Goal: Find specific page/section: Find specific page/section

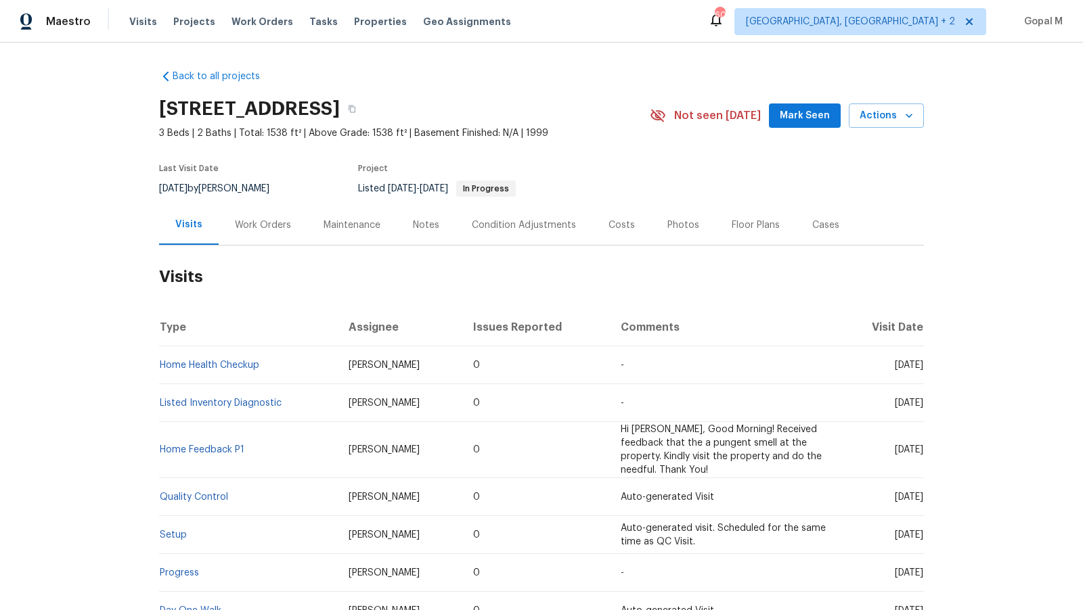
click at [274, 219] on div "Work Orders" at bounding box center [263, 226] width 56 height 14
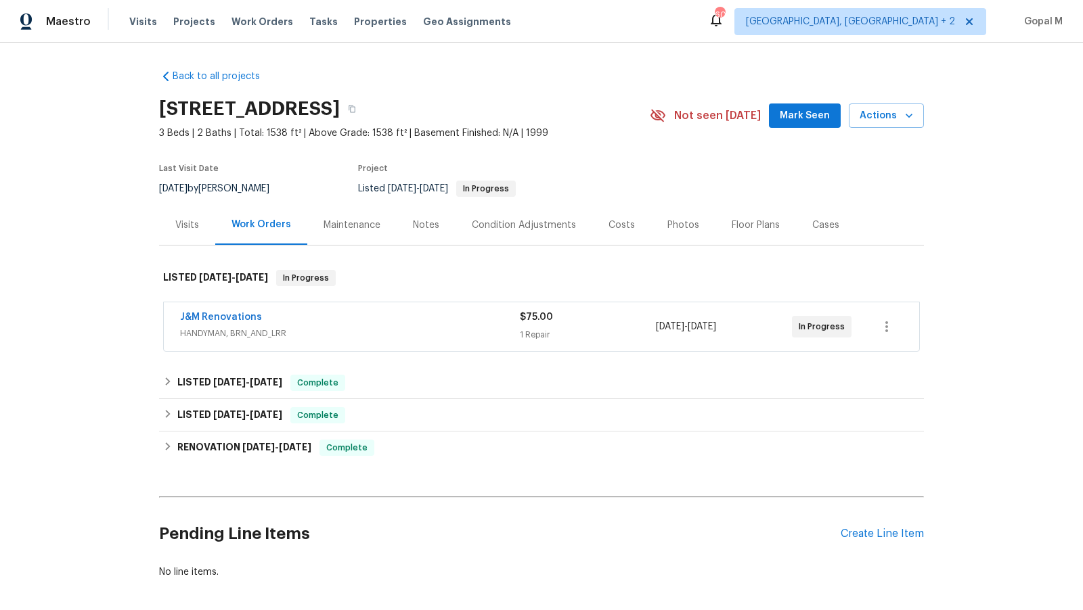
click at [455, 323] on div "J&M Renovations" at bounding box center [350, 319] width 340 height 16
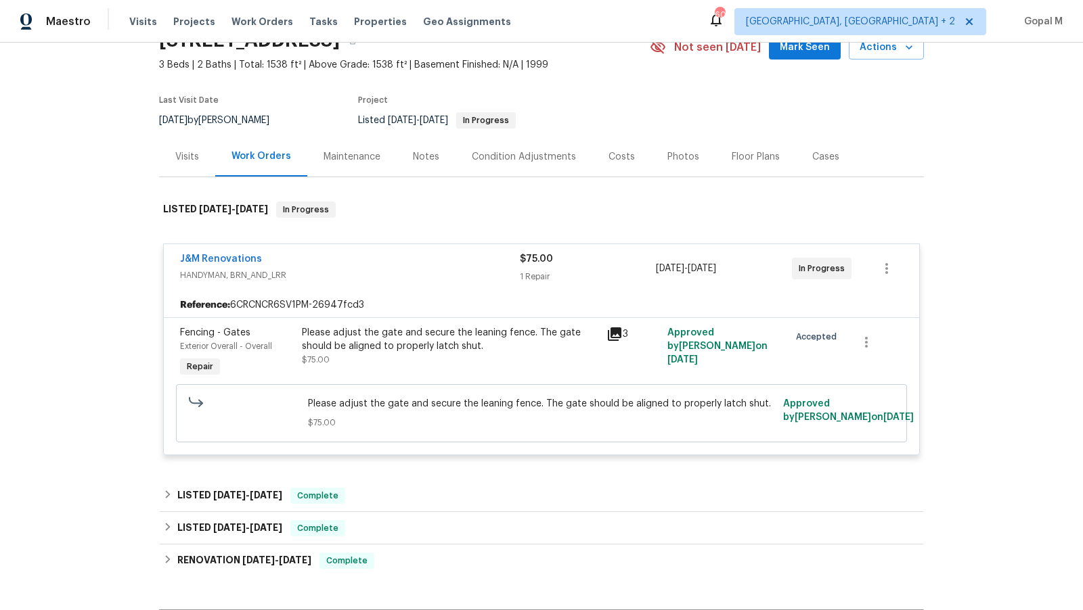
scroll to position [69, 0]
click at [453, 355] on div "Please adjust the gate and secure the leaning fence. The gate should be aligned…" at bounding box center [450, 345] width 296 height 41
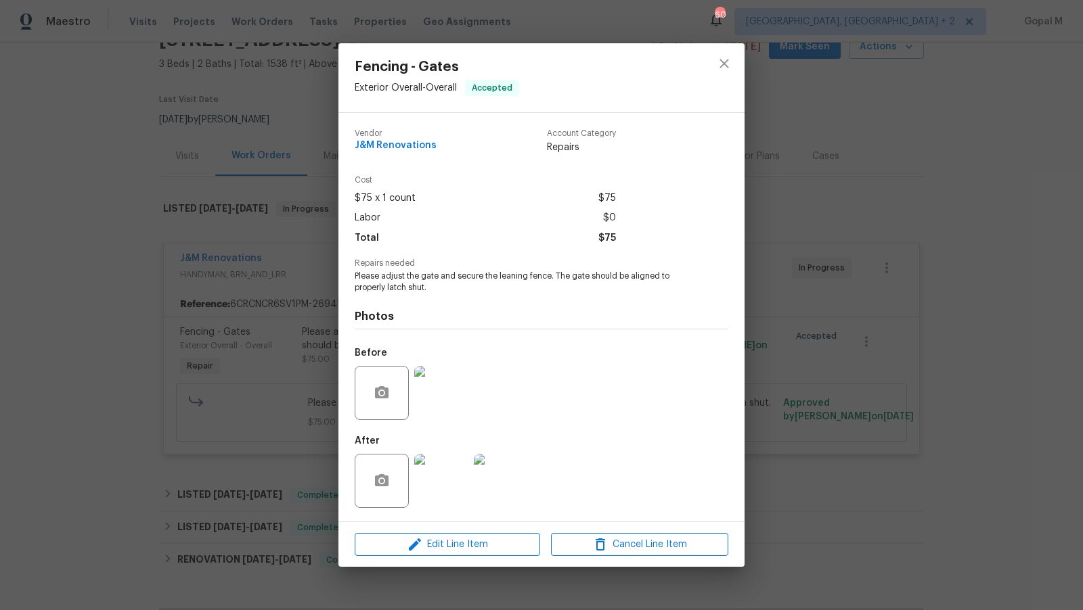
click at [254, 418] on div "Fencing - Gates Exterior Overall - Overall Accepted Vendor J&M Renovations Acco…" at bounding box center [541, 305] width 1083 height 610
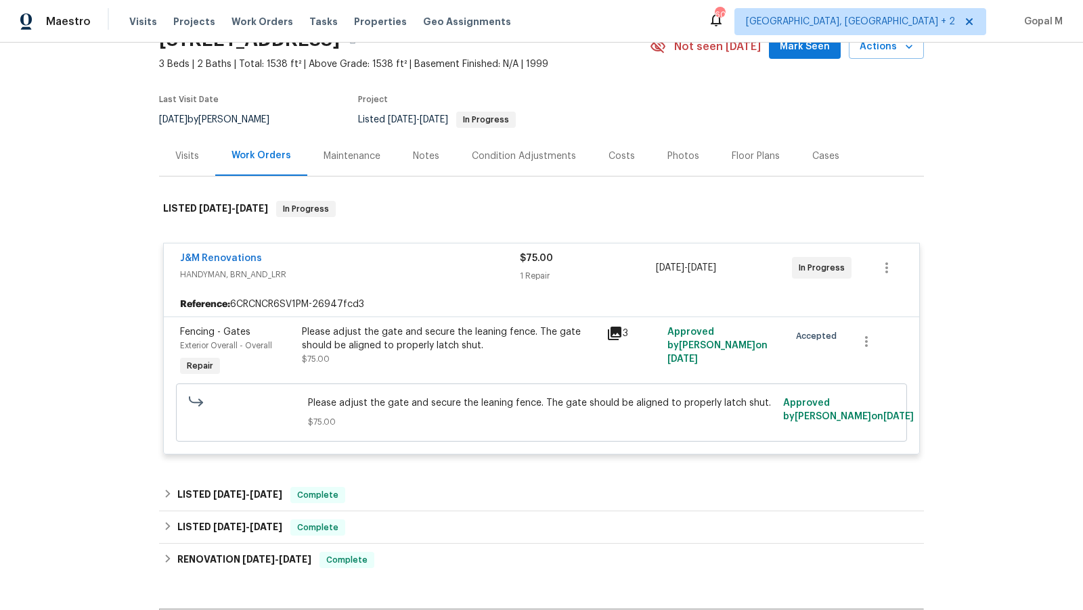
click at [192, 160] on div "Visits" at bounding box center [187, 157] width 24 height 14
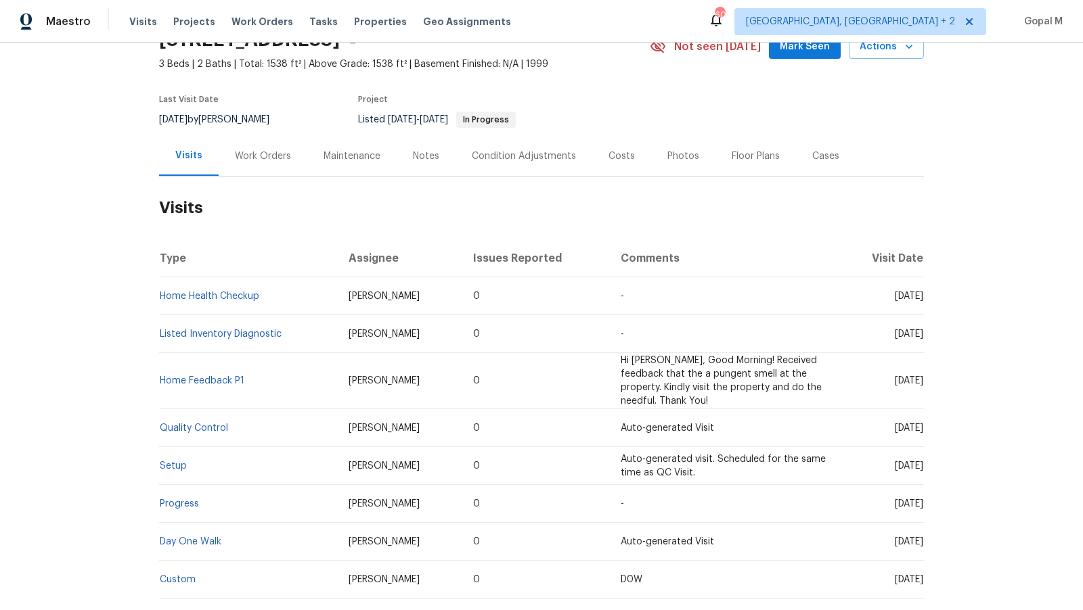
click at [280, 162] on div "Work Orders" at bounding box center [263, 156] width 89 height 40
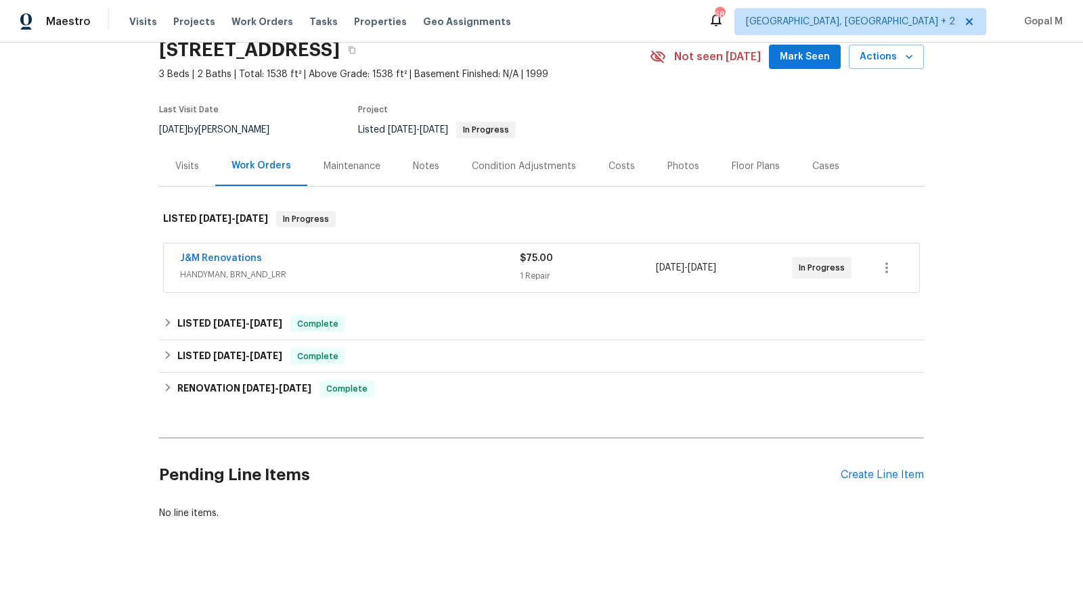
click at [335, 278] on span "HANDYMAN, BRN_AND_LRR" at bounding box center [350, 275] width 340 height 14
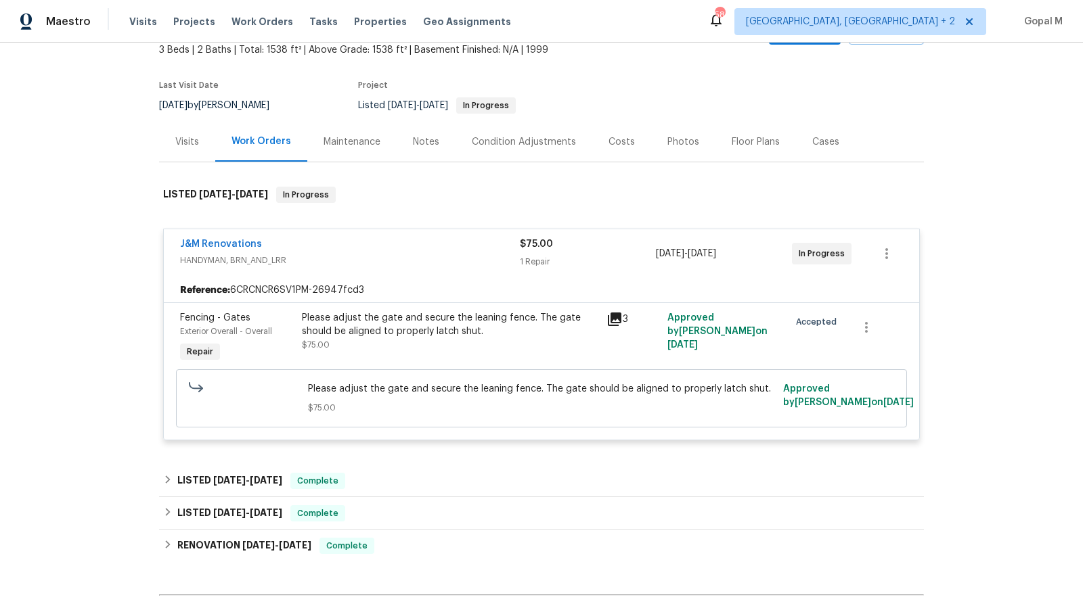
scroll to position [86, 0]
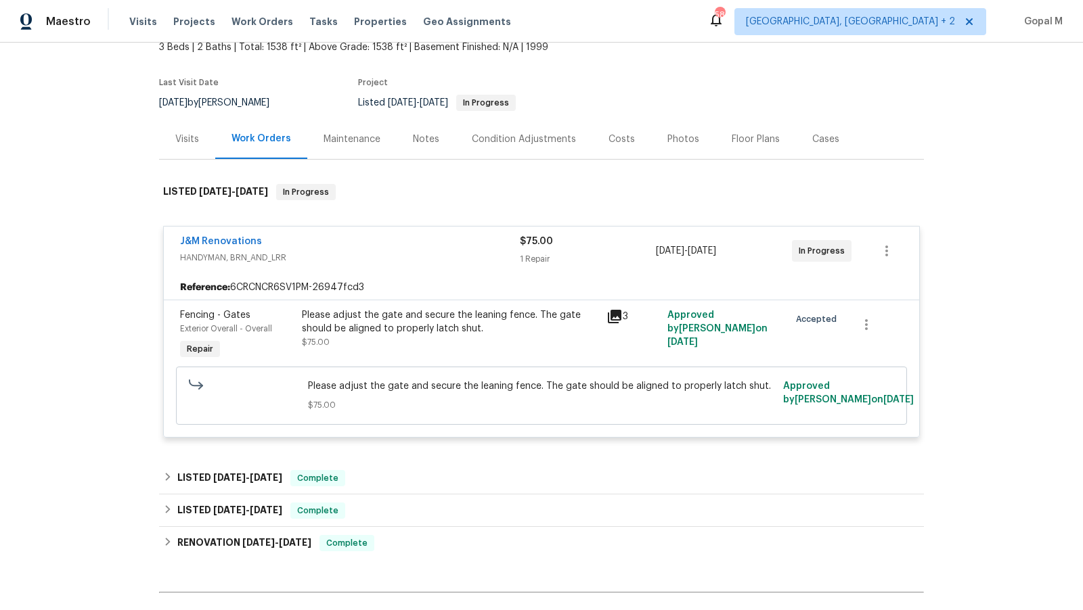
click at [179, 140] on div "Visits" at bounding box center [187, 140] width 24 height 14
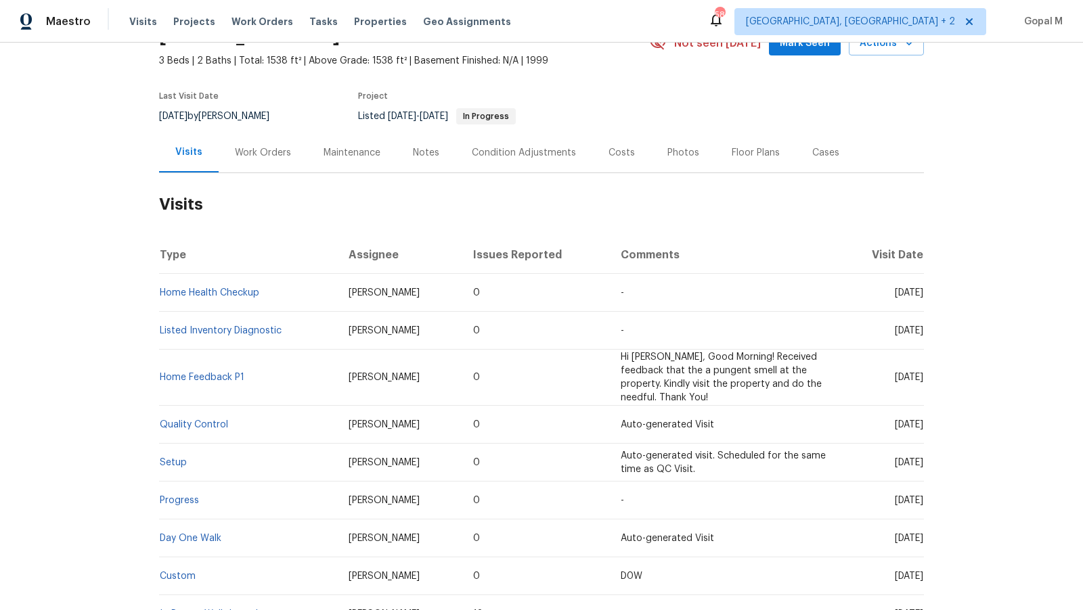
scroll to position [70, 0]
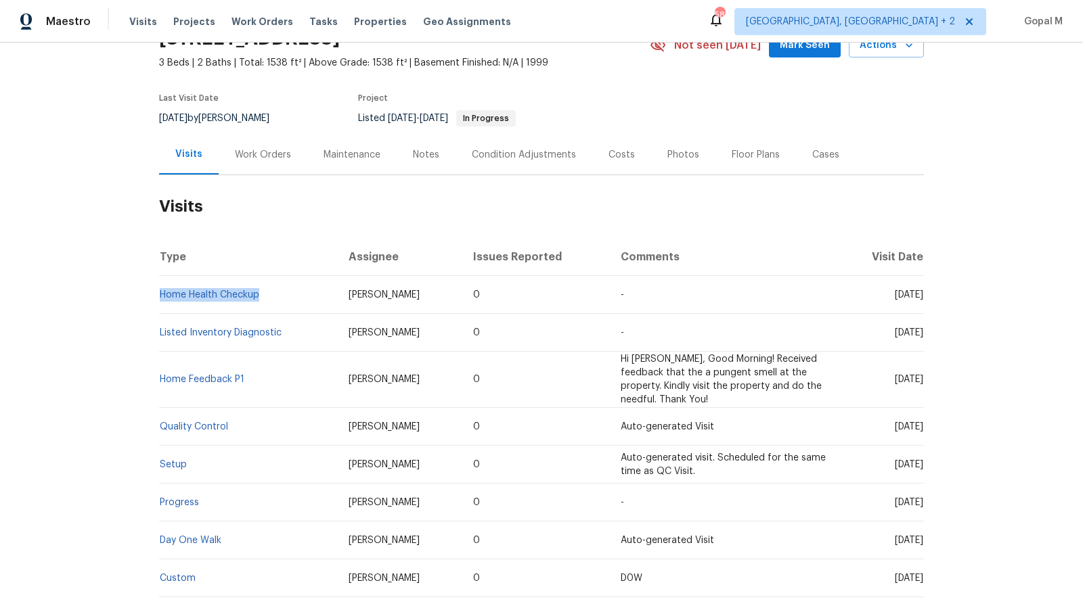
drag, startPoint x: 268, startPoint y: 294, endPoint x: 159, endPoint y: 296, distance: 109.0
click at [159, 296] on td "Home Health Checkup" at bounding box center [248, 295] width 179 height 38
copy link "Home Health Checkup"
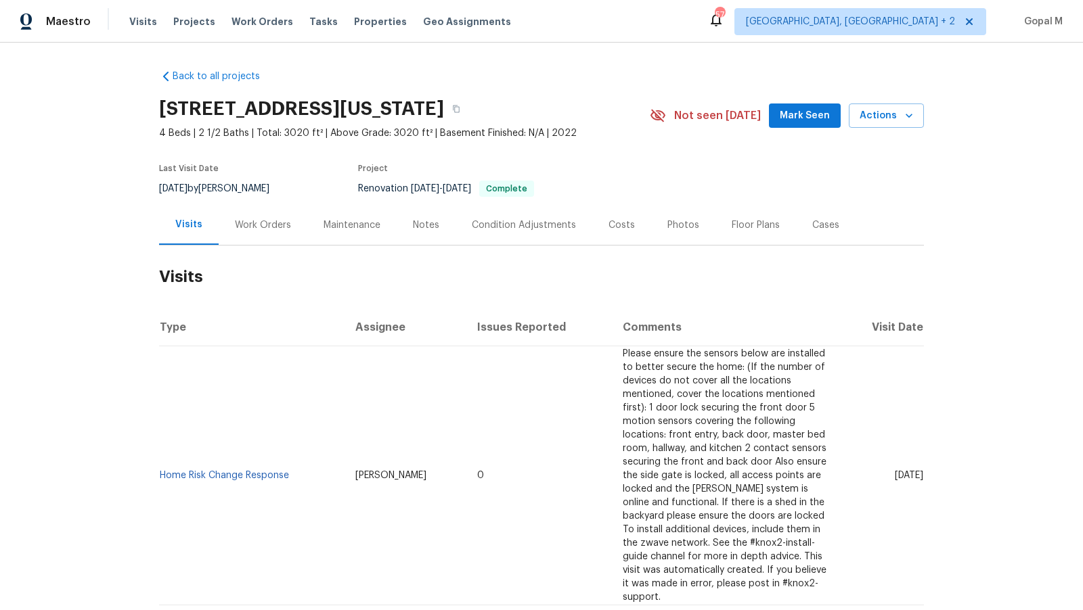
click at [269, 230] on div "Work Orders" at bounding box center [263, 226] width 56 height 14
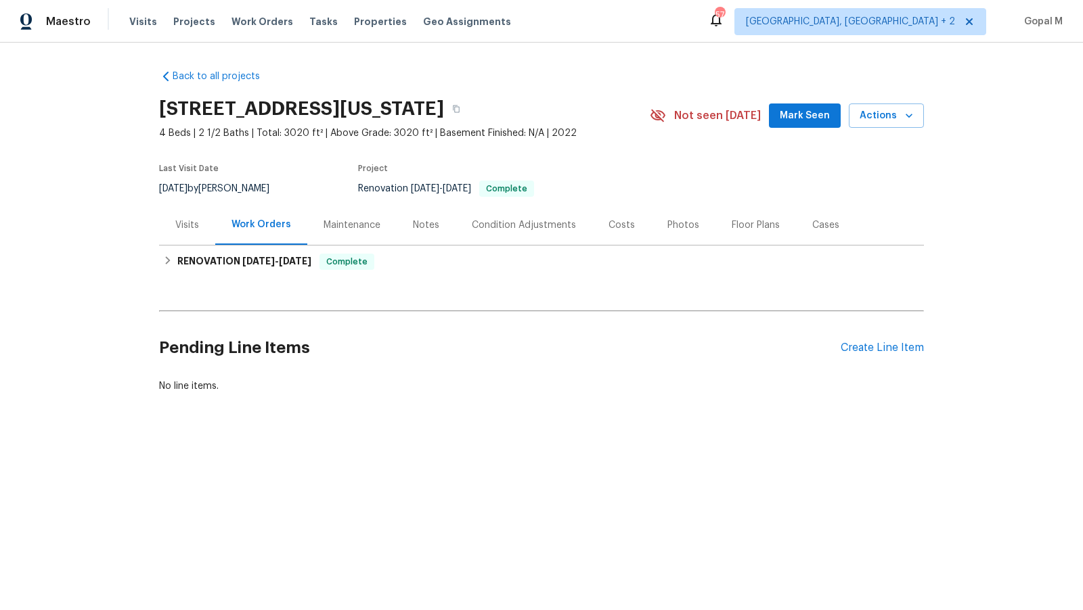
click at [184, 224] on div "Visits" at bounding box center [187, 226] width 24 height 14
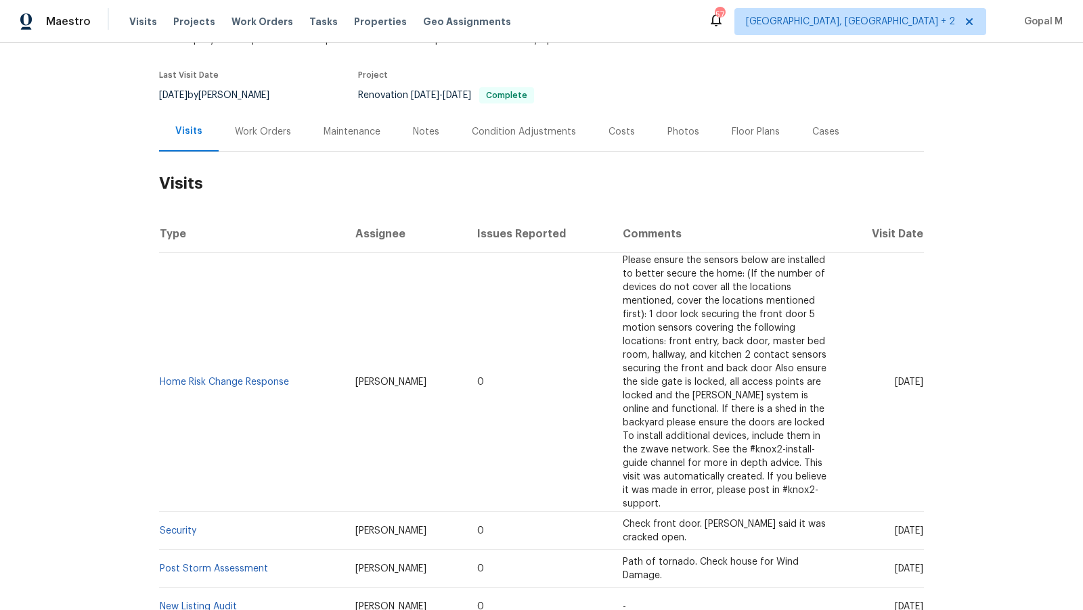
scroll to position [110, 0]
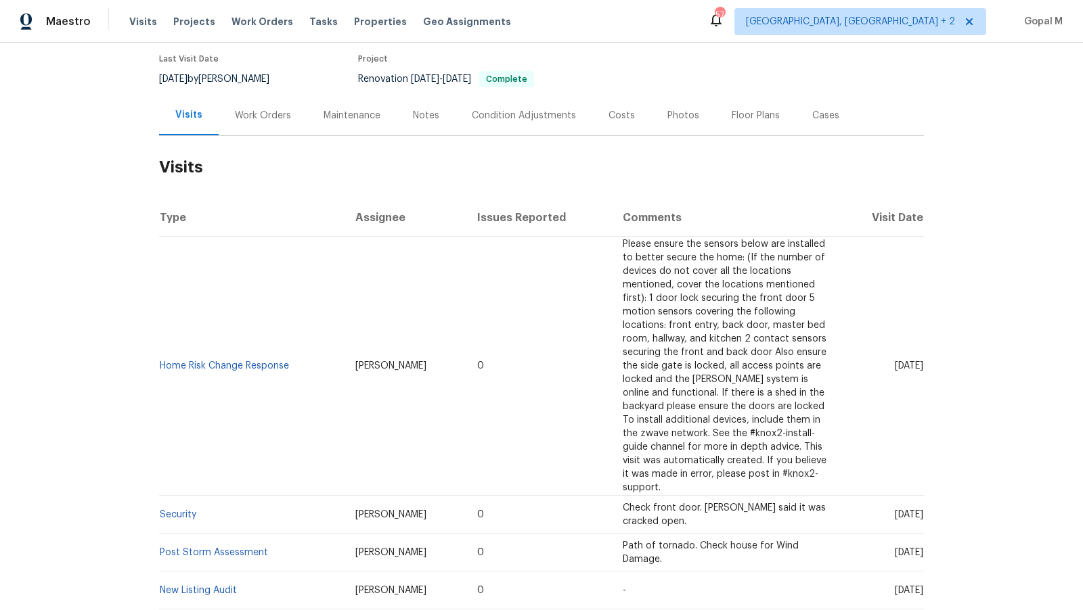
click at [265, 110] on div "Work Orders" at bounding box center [263, 116] width 56 height 14
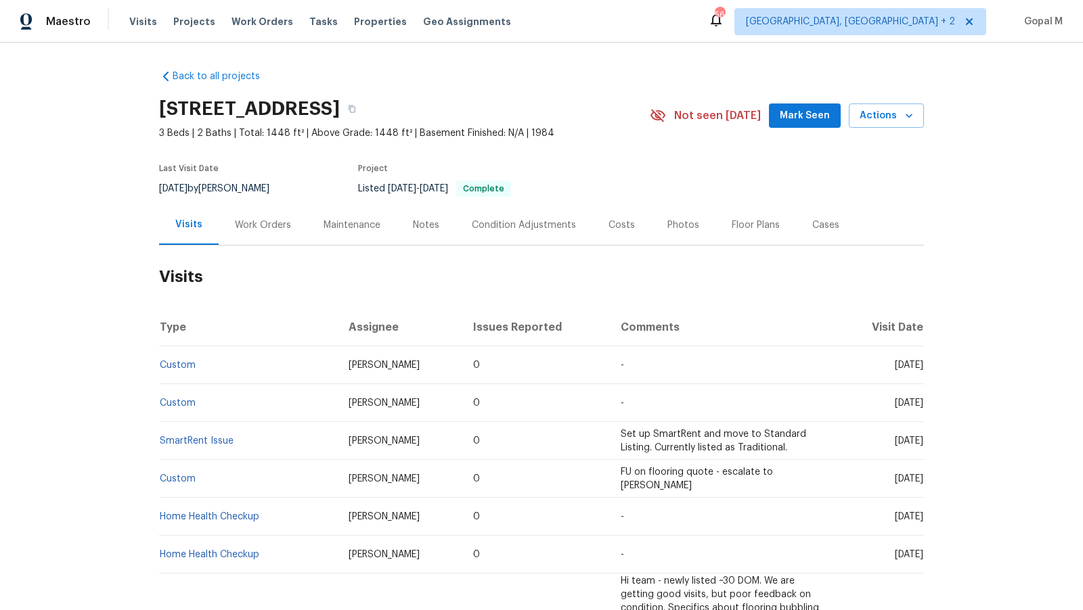
click at [234, 233] on div "Work Orders" at bounding box center [263, 225] width 89 height 40
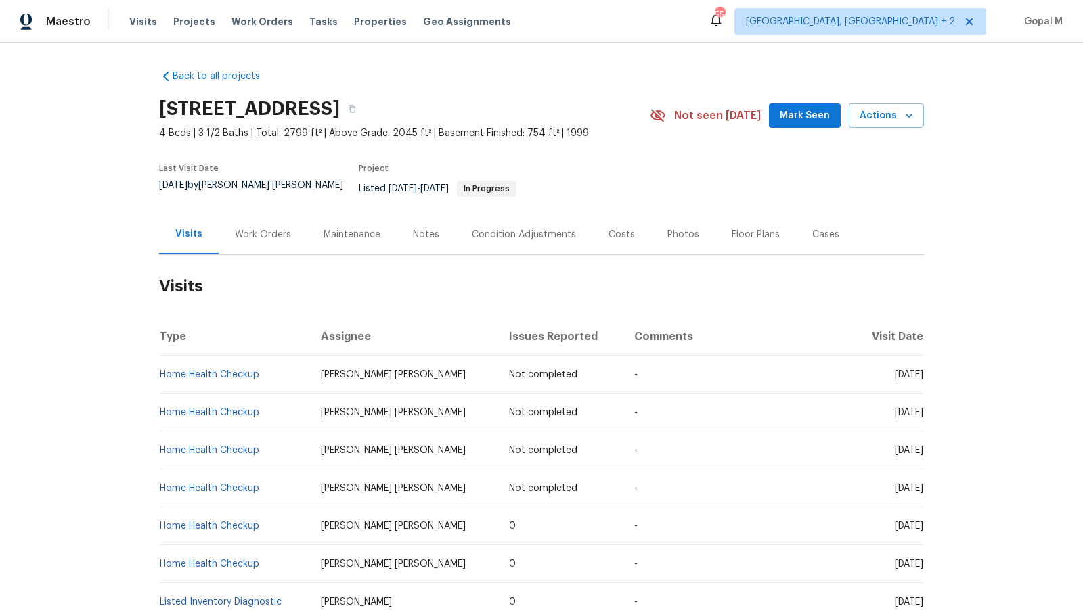
click at [273, 233] on div "Work Orders" at bounding box center [263, 234] width 89 height 40
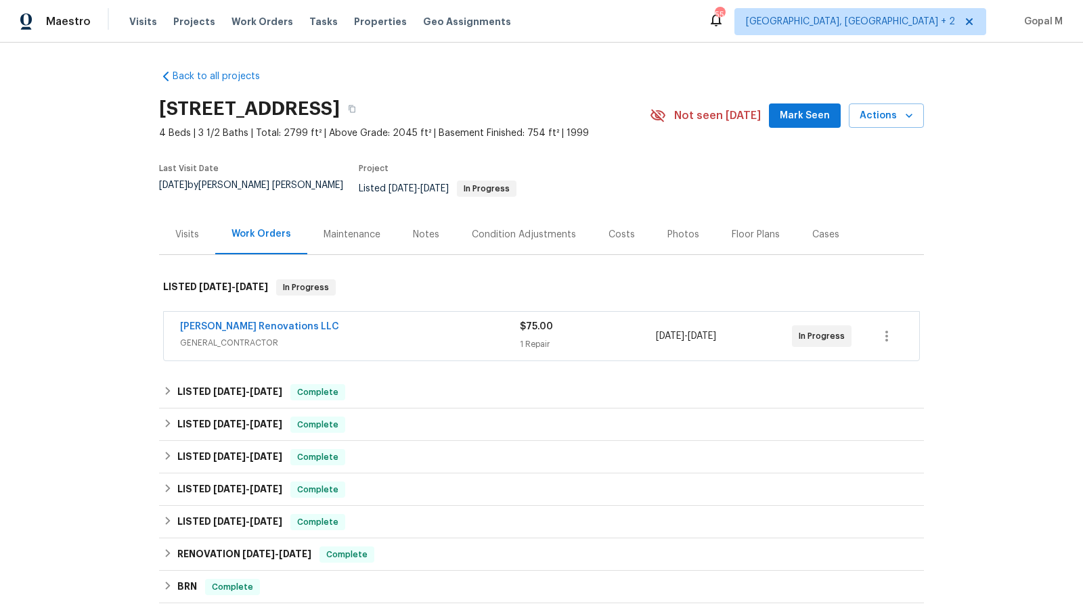
click at [424, 325] on div "Aseem Renovations LLC" at bounding box center [350, 328] width 340 height 16
